Goal: Information Seeking & Learning: Learn about a topic

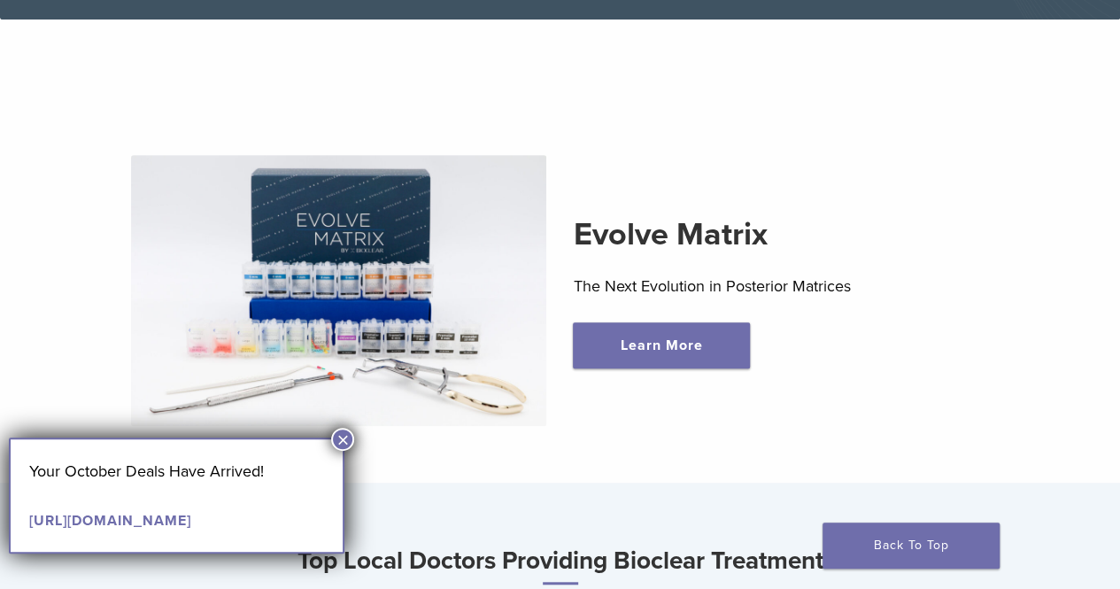
scroll to position [503, 0]
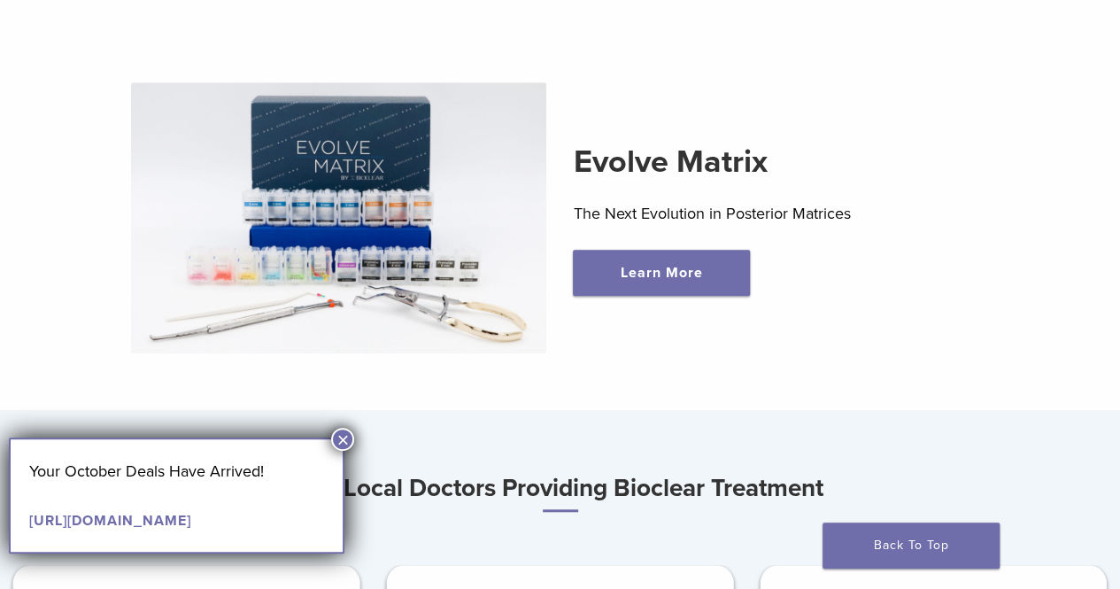
click at [191, 518] on link "[URL][DOMAIN_NAME]" at bounding box center [110, 521] width 162 height 18
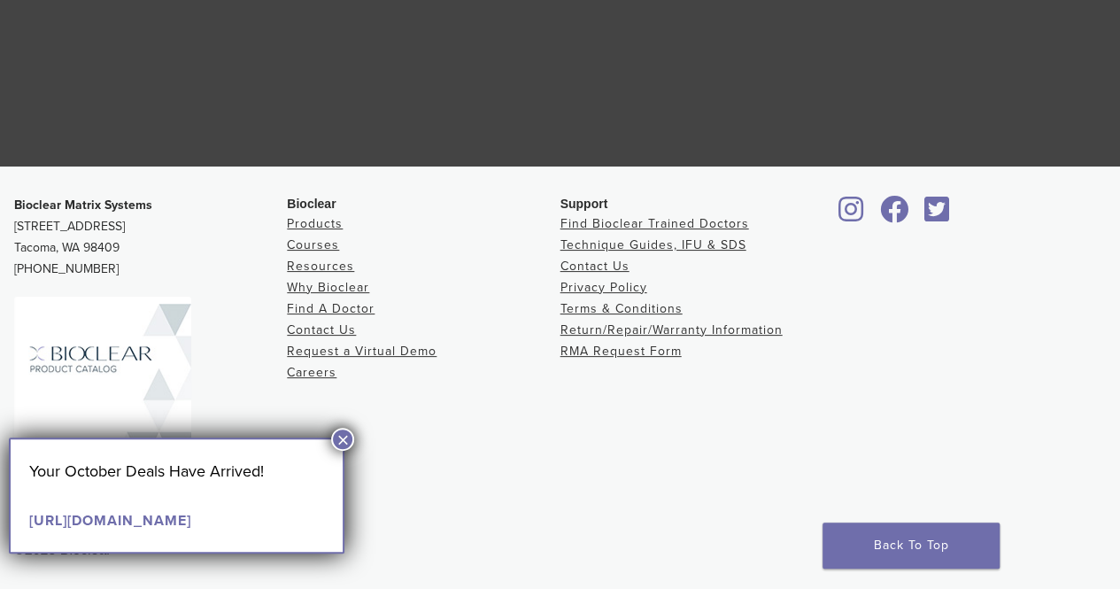
scroll to position [3401, 0]
click at [317, 242] on link "Courses" at bounding box center [313, 244] width 52 height 15
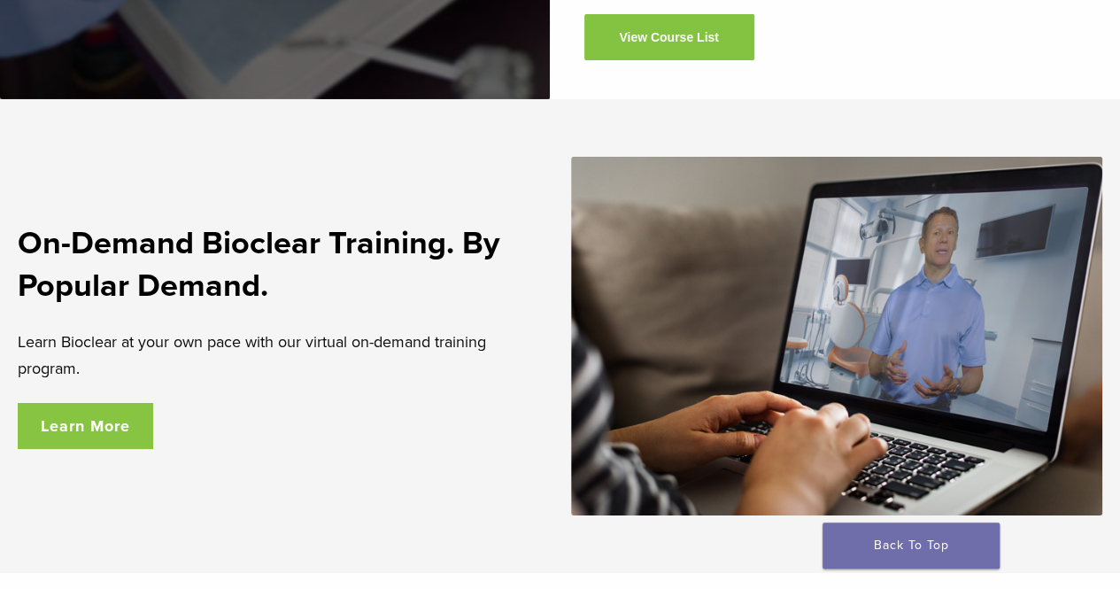
scroll to position [2965, 0]
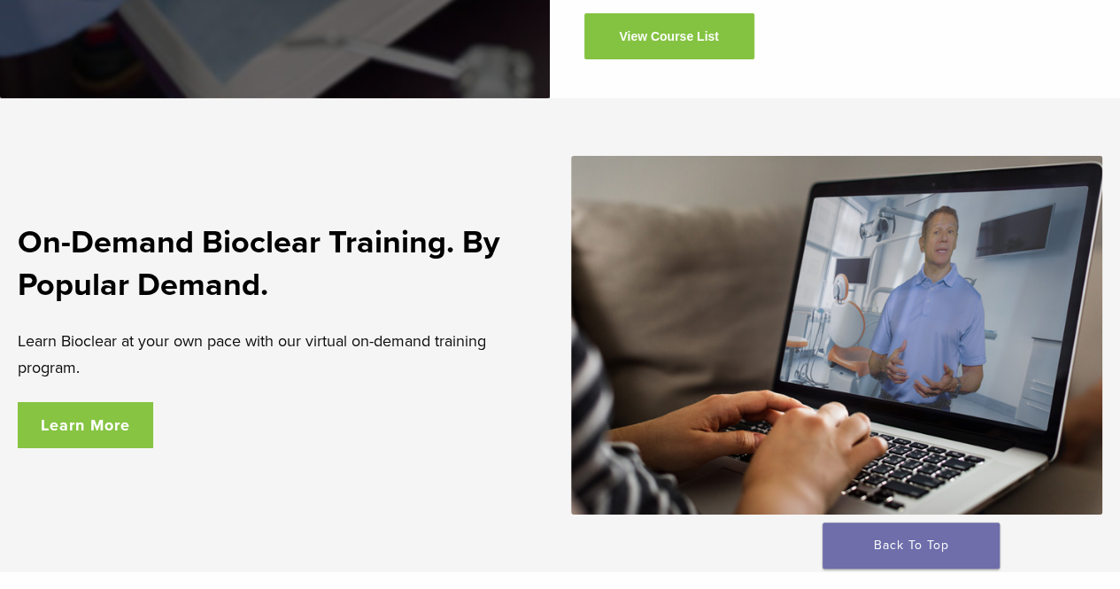
click at [107, 402] on link "Learn More" at bounding box center [85, 425] width 135 height 46
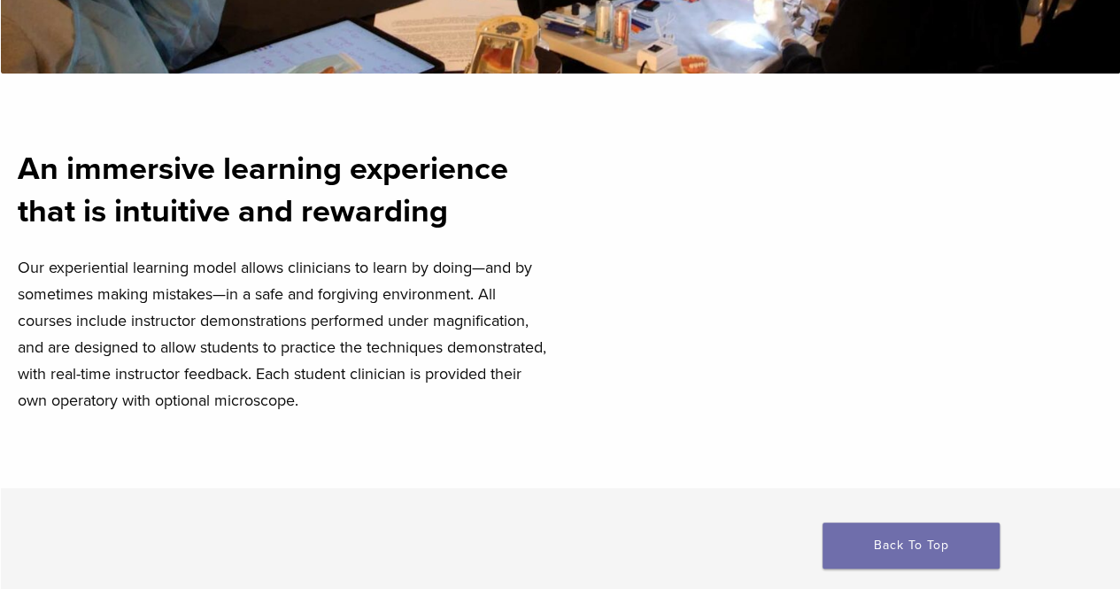
scroll to position [0, 0]
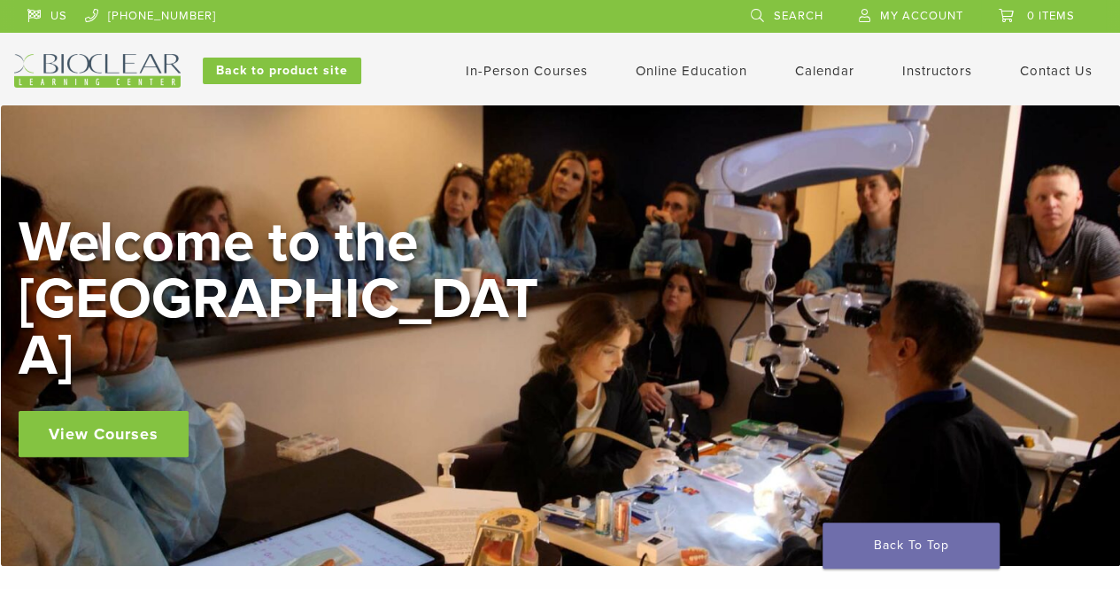
click at [917, 72] on link "Instructors" at bounding box center [937, 71] width 70 height 16
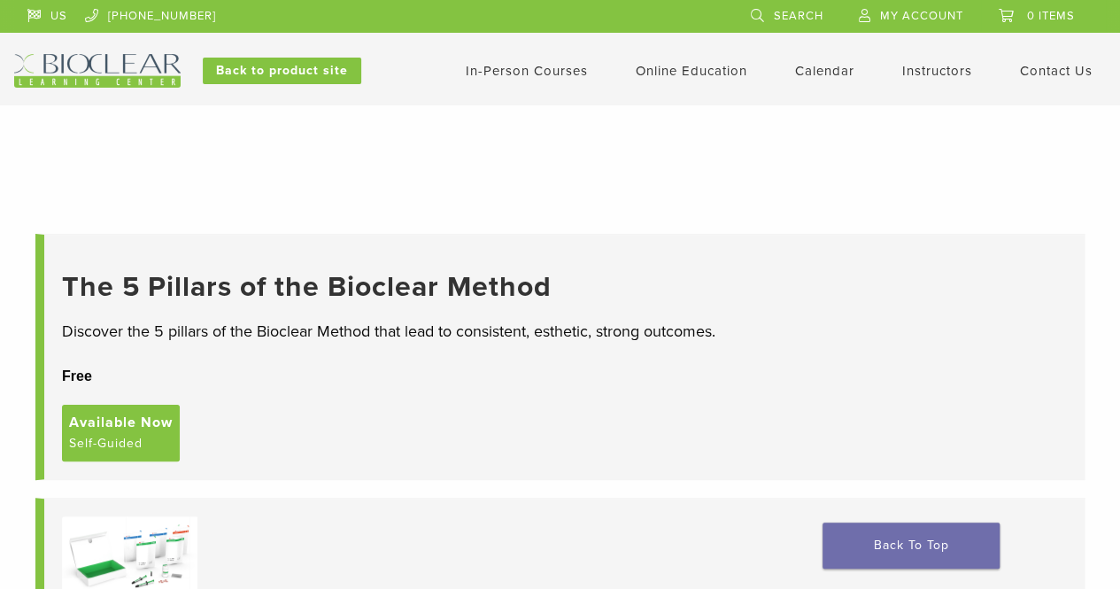
click at [0, 0] on link "Self Guided" at bounding box center [0, 0] width 0 height 0
click at [0, 0] on link "Interactive" at bounding box center [0, 0] width 0 height 0
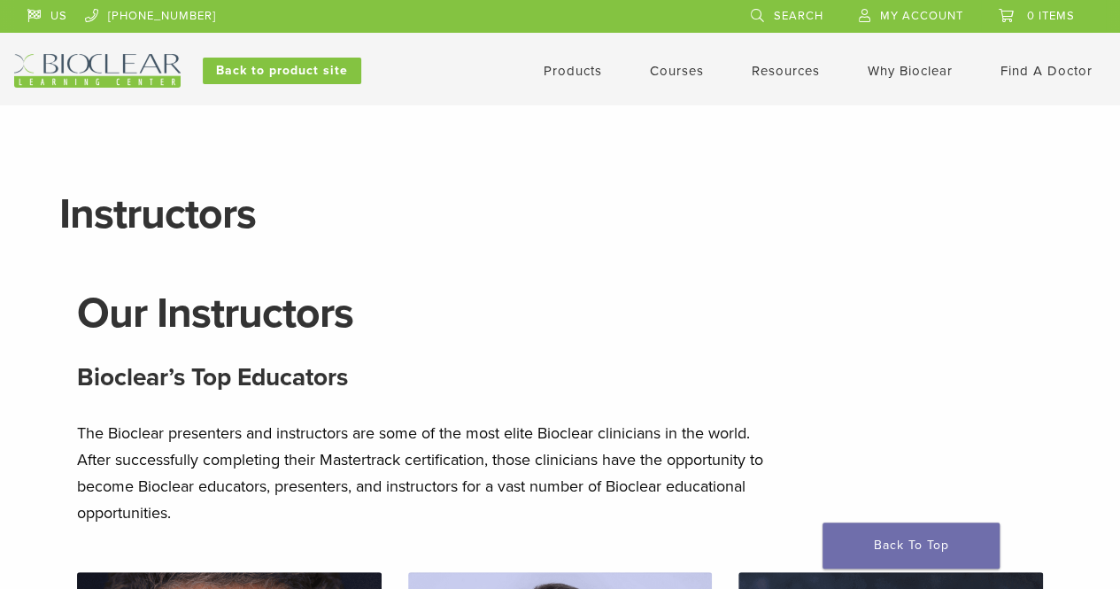
click at [921, 66] on link "Why Bioclear" at bounding box center [909, 71] width 85 height 16
